Goal: Transaction & Acquisition: Book appointment/travel/reservation

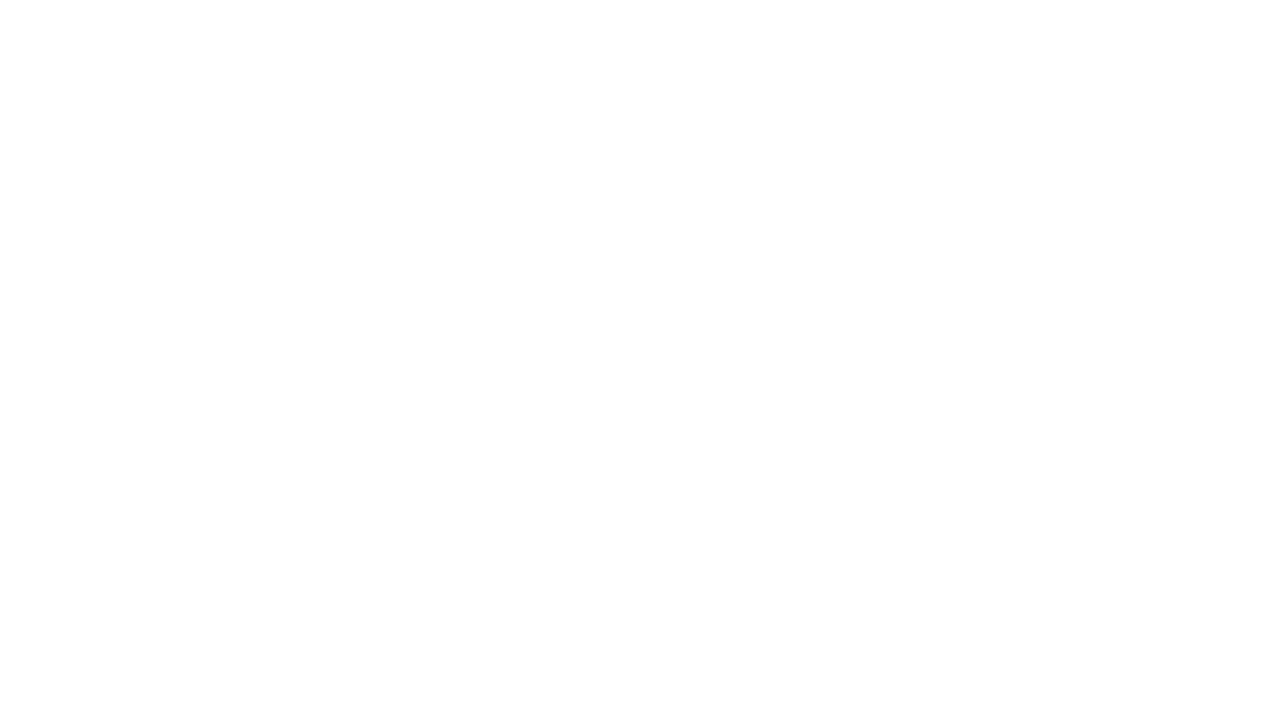
select select "**"
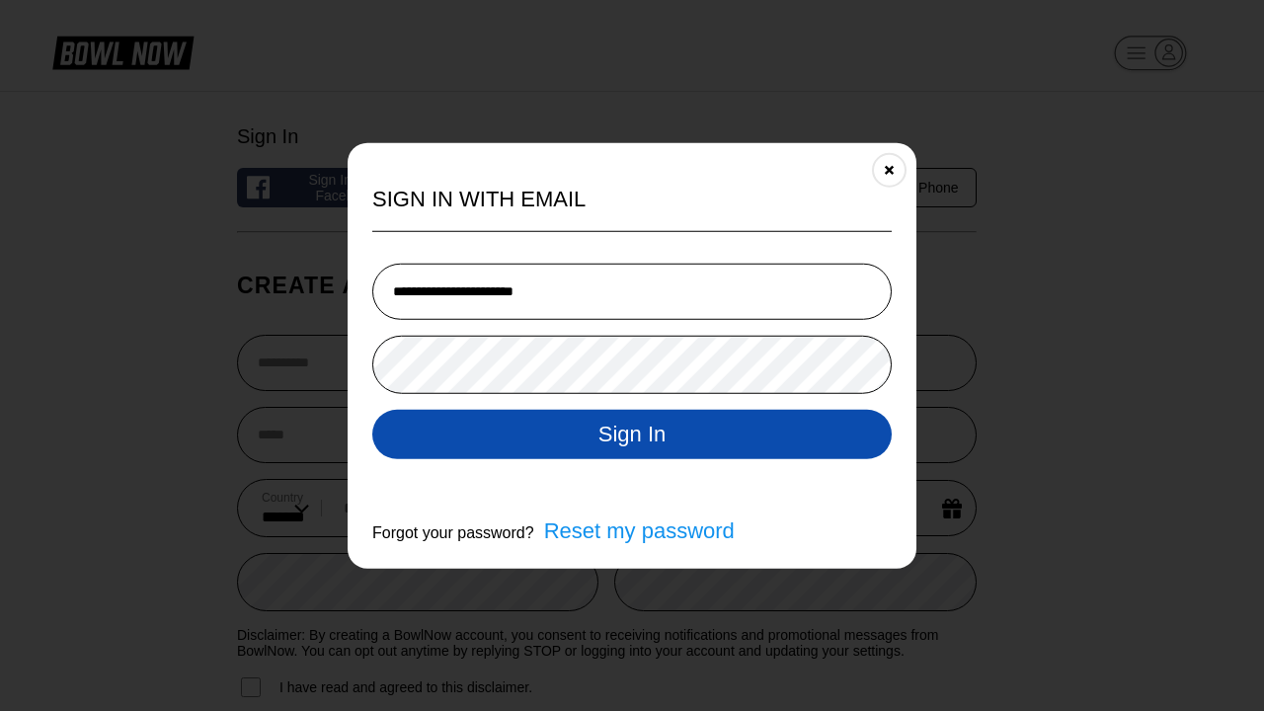
click at [632, 434] on button "Sign In" at bounding box center [631, 433] width 519 height 49
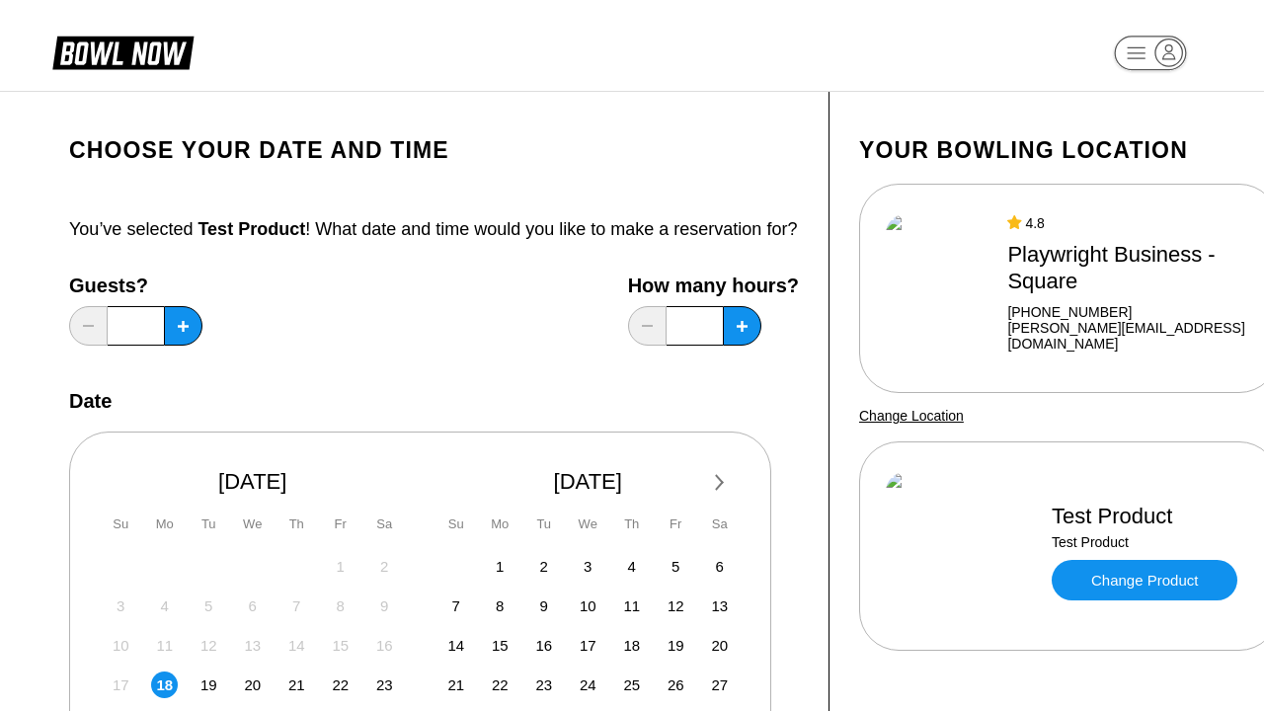
scroll to position [670, 0]
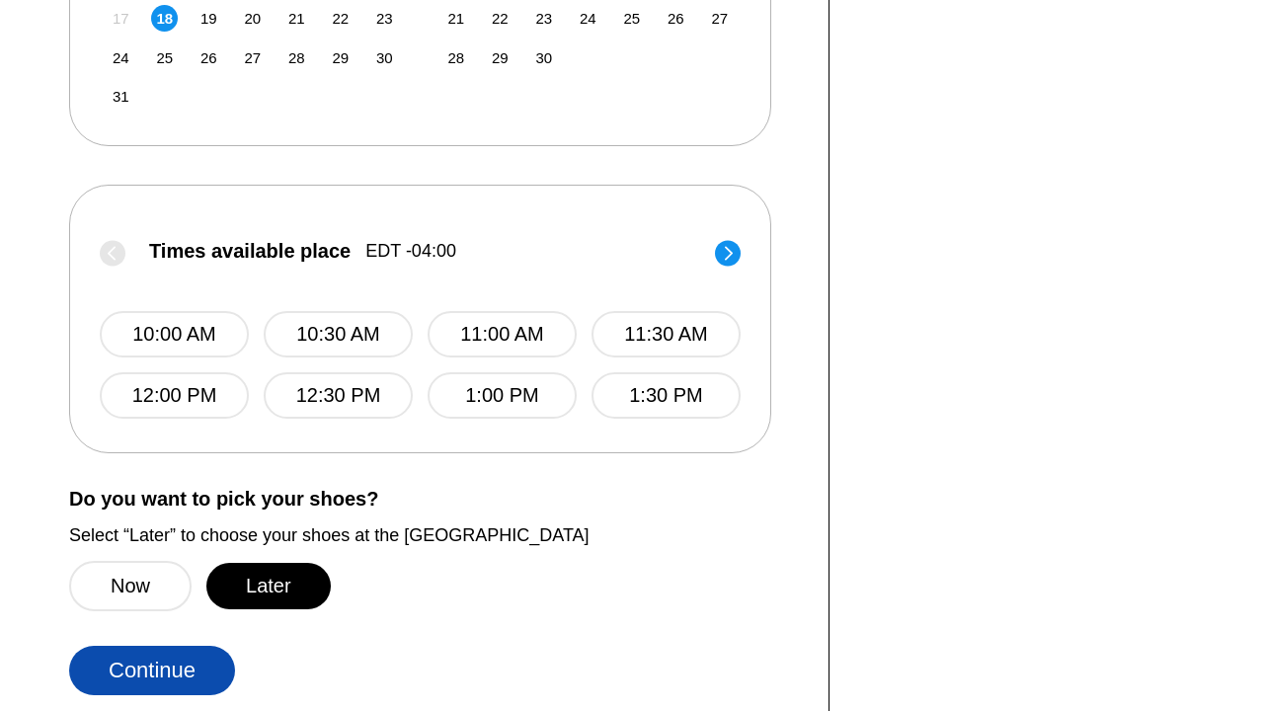
click at [268, 607] on button "Later" at bounding box center [268, 586] width 124 height 46
click at [152, 686] on button "Continue" at bounding box center [152, 670] width 166 height 49
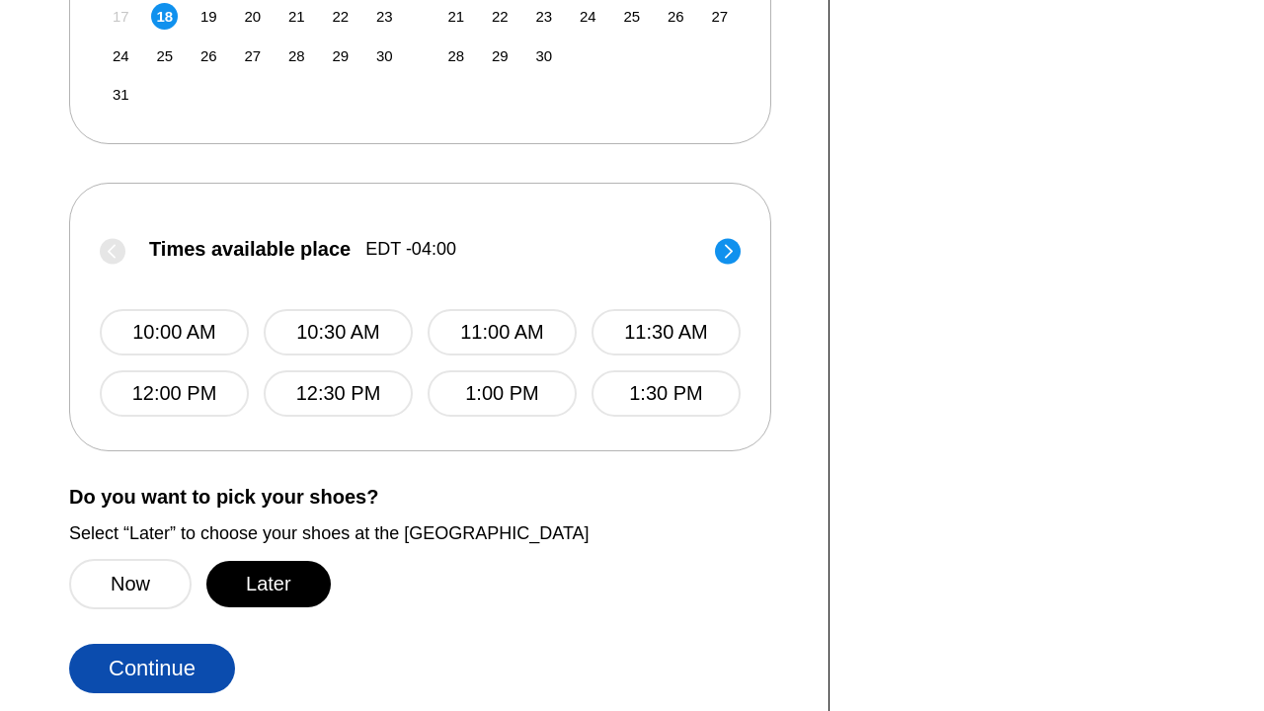
scroll to position [0, 395]
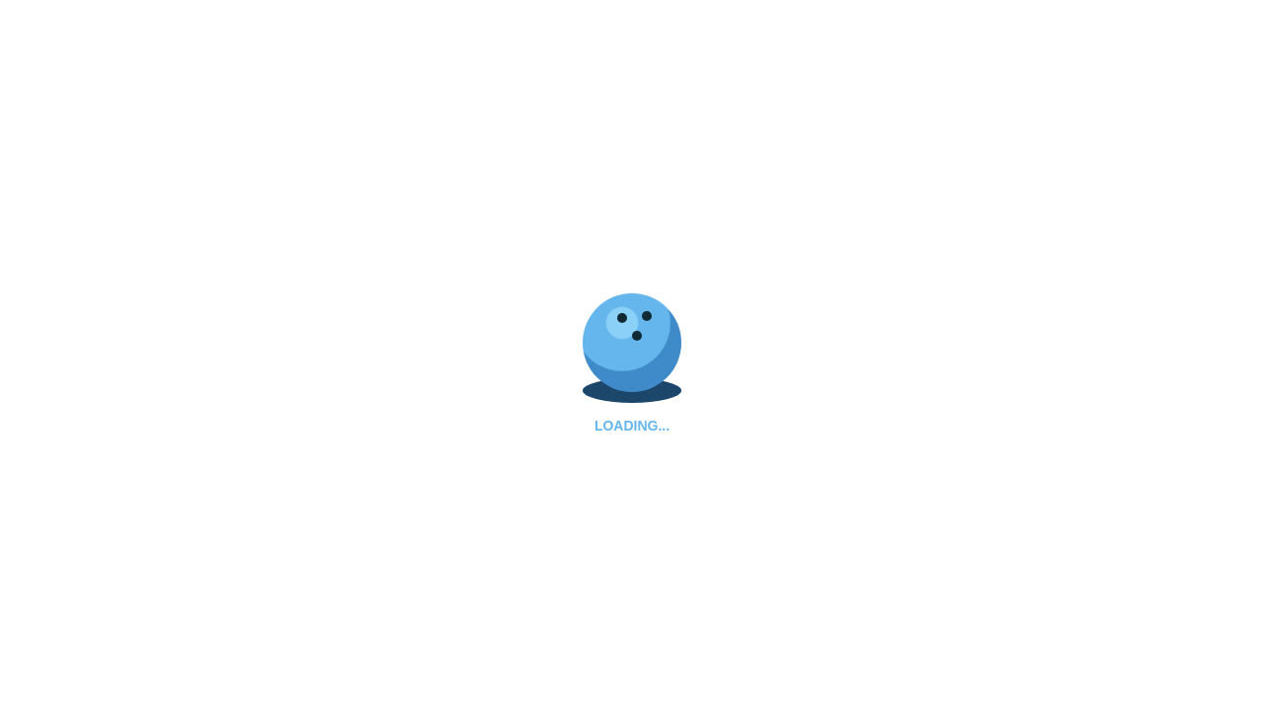
scroll to position [21, 0]
click at [103, 692] on div "LOADING..." at bounding box center [632, 355] width 1264 height 711
